Goal: Task Accomplishment & Management: Use online tool/utility

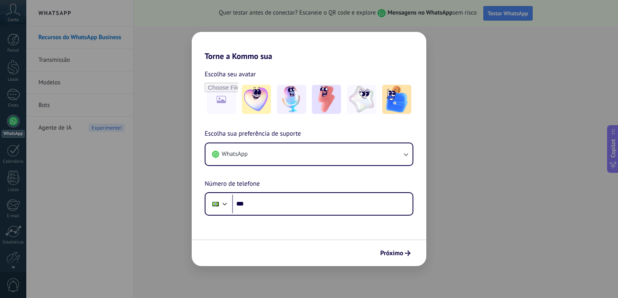
click at [453, 180] on div "Torne a Kommo sua Escolha seu avatar Escolha sua preferência de suporte WhatsAp…" at bounding box center [309, 149] width 618 height 298
click at [390, 254] on span "Próximo" at bounding box center [391, 254] width 23 height 6
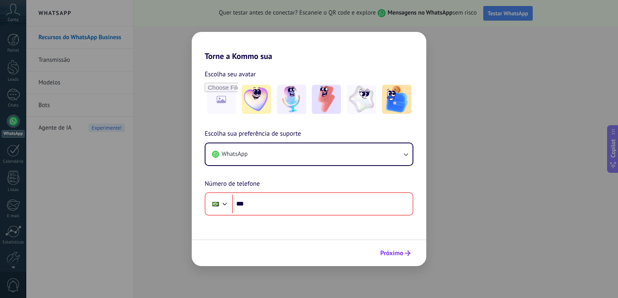
click at [390, 254] on span "Próximo" at bounding box center [391, 254] width 23 height 6
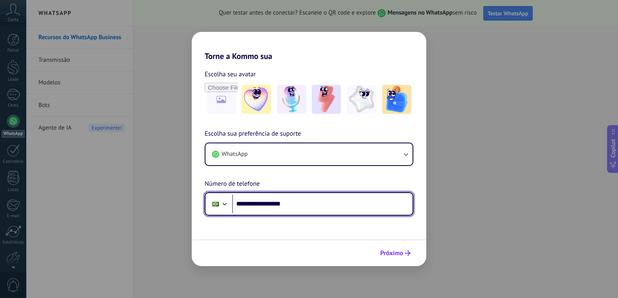
type input "**********"
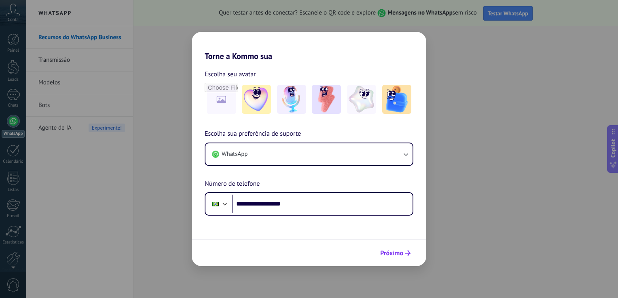
click at [396, 251] on span "Próximo" at bounding box center [391, 254] width 23 height 6
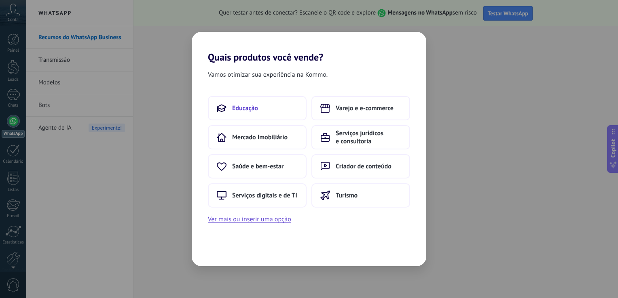
click at [247, 114] on button "Educação" at bounding box center [257, 108] width 99 height 24
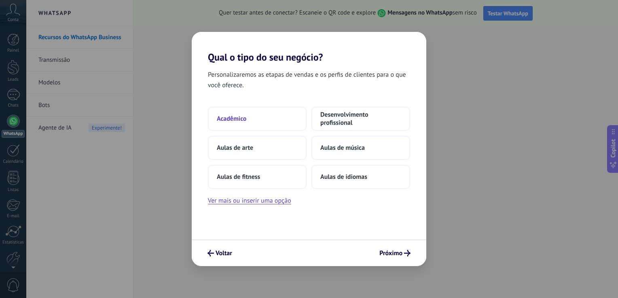
click at [248, 116] on button "Acadêmico" at bounding box center [257, 119] width 99 height 24
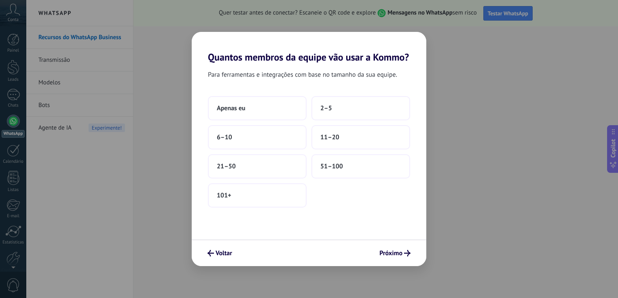
click at [248, 116] on button "Apenas eu" at bounding box center [257, 108] width 99 height 24
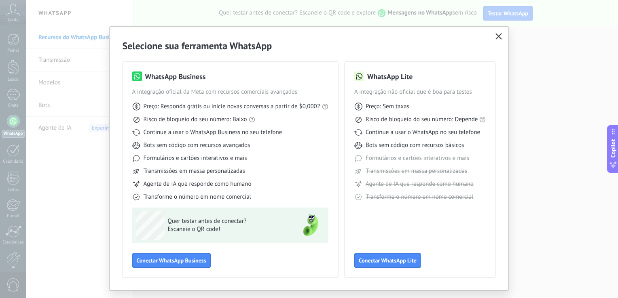
click at [497, 35] on icon "button" at bounding box center [498, 36] width 6 height 6
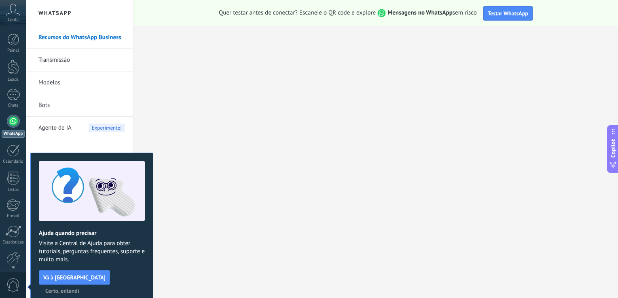
click at [60, 59] on link "Transmissão" at bounding box center [81, 60] width 87 height 23
